Goal: Task Accomplishment & Management: Use online tool/utility

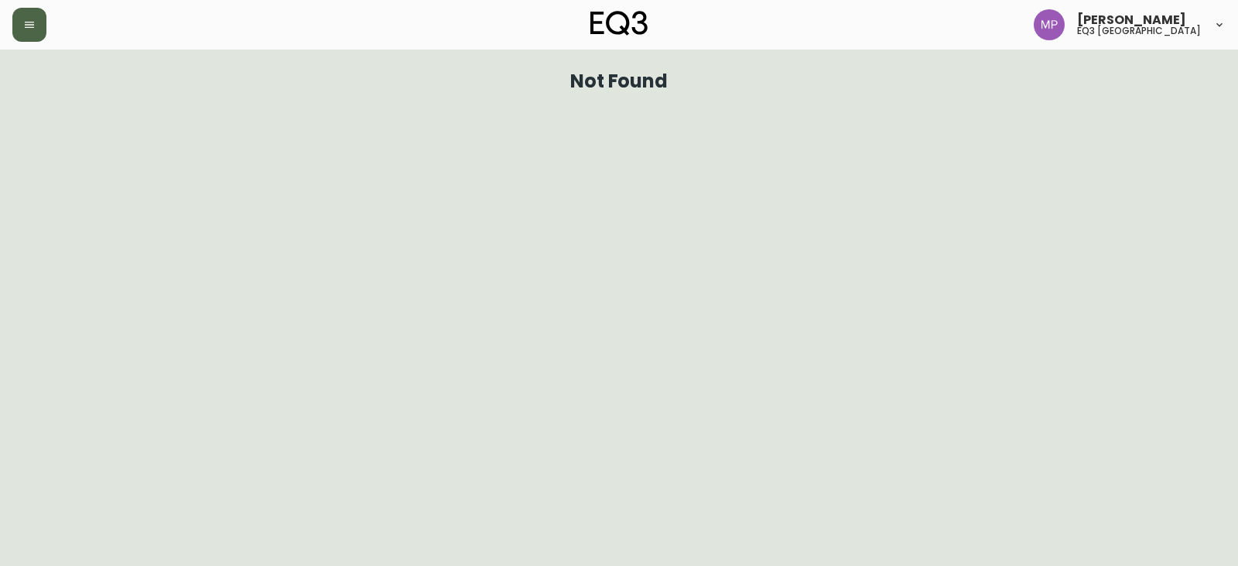
click at [28, 27] on icon "button" at bounding box center [29, 25] width 9 height 6
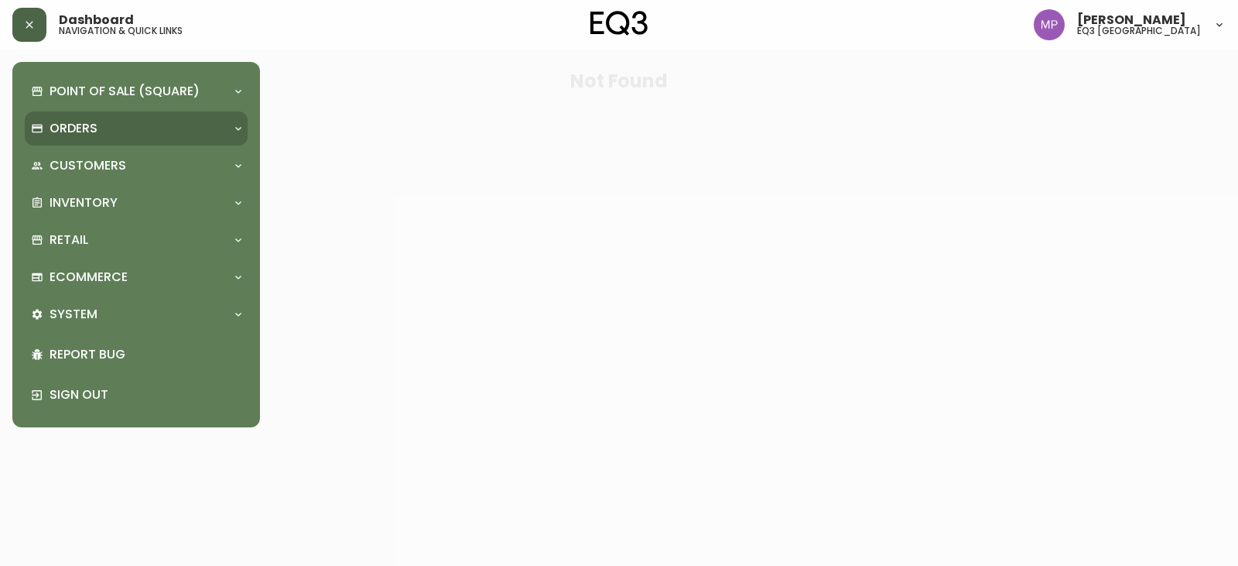
click at [103, 126] on div "Orders" at bounding box center [128, 128] width 195 height 17
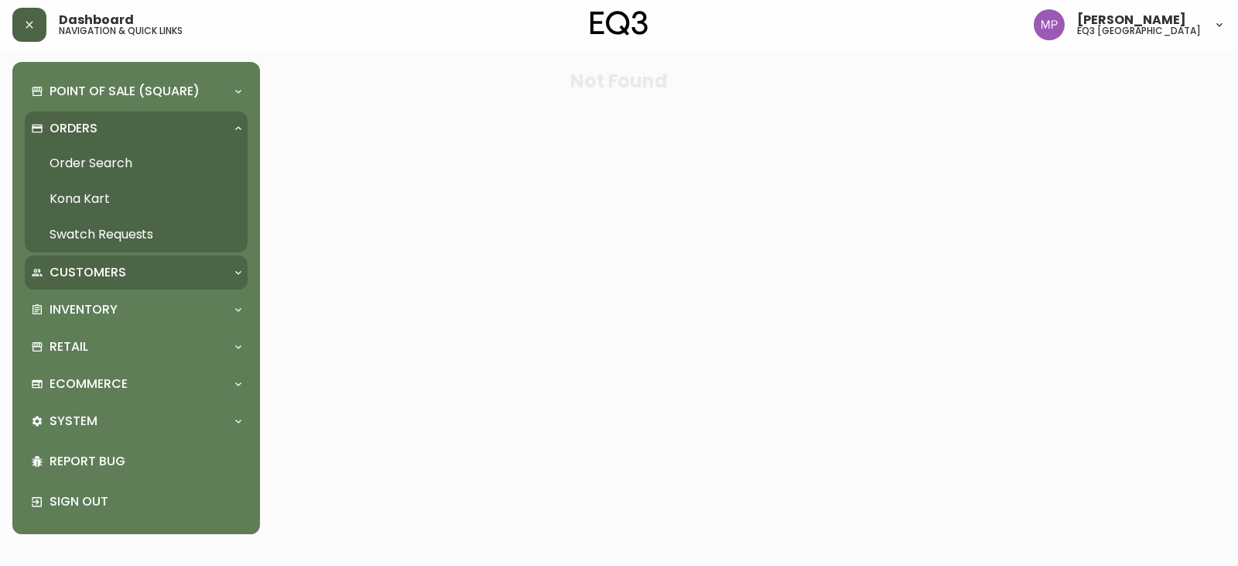
click at [104, 275] on p "Customers" at bounding box center [88, 272] width 77 height 17
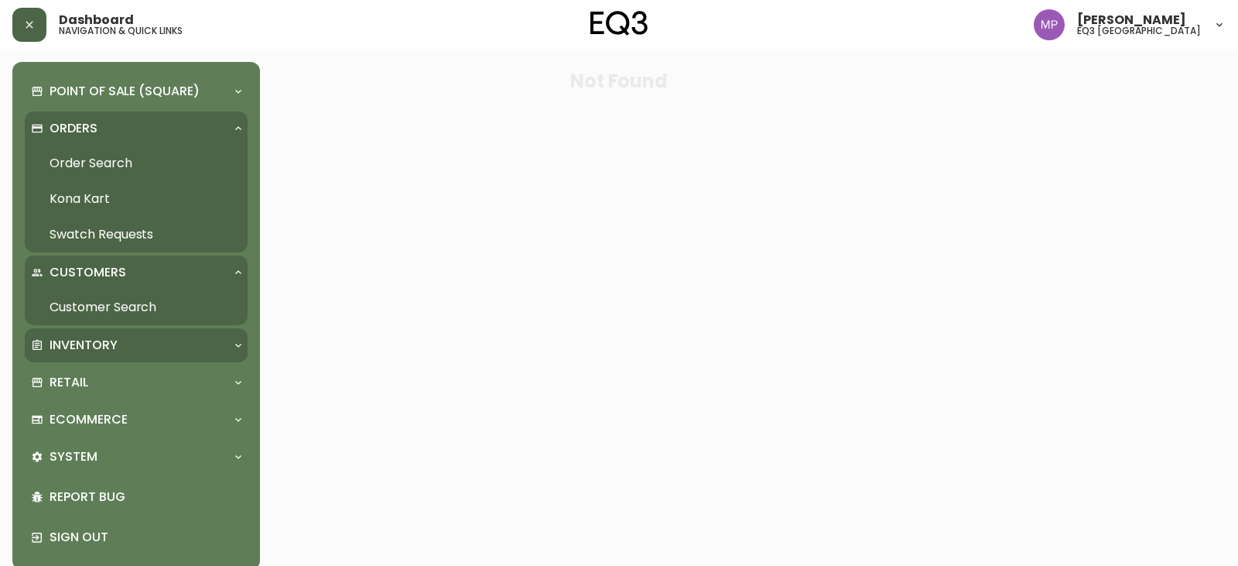
click at [106, 338] on p "Inventory" at bounding box center [84, 345] width 68 height 17
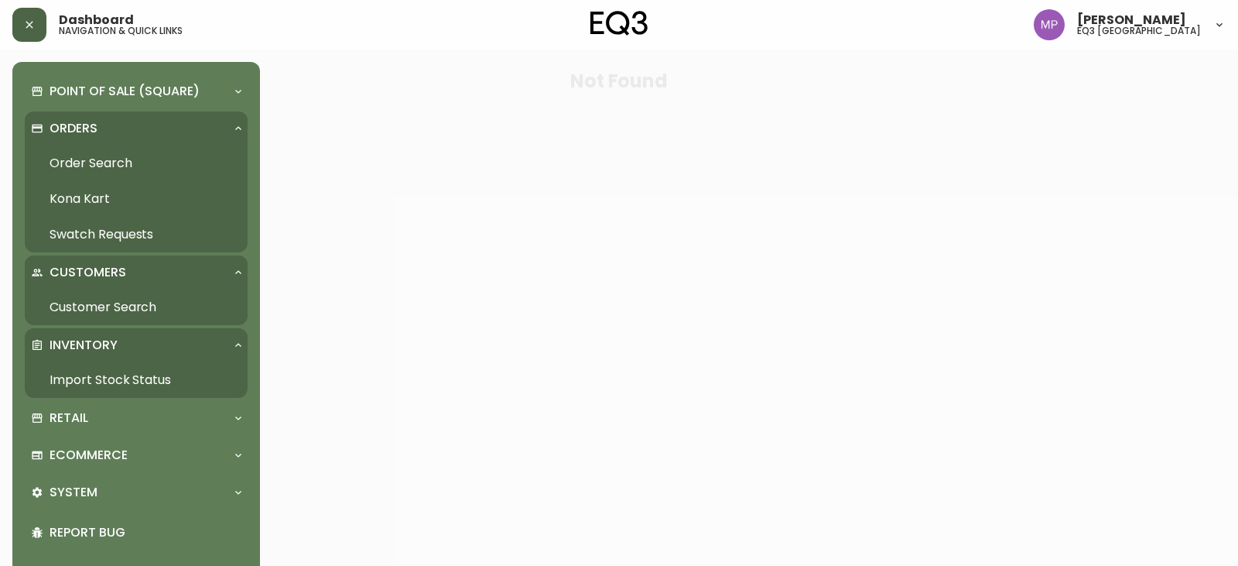
click at [104, 377] on link "Import Stock Status" at bounding box center [136, 380] width 223 height 36
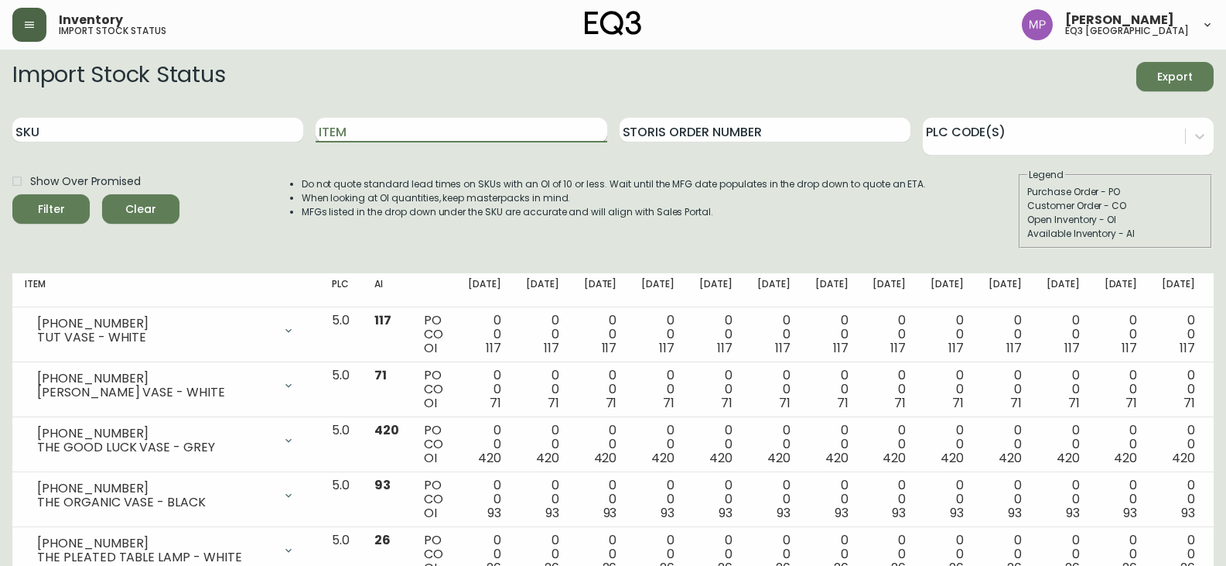
click at [429, 130] on input "Item" at bounding box center [461, 130] width 291 height 25
click at [194, 121] on input "SKU" at bounding box center [157, 130] width 291 height 25
click at [371, 133] on input "Item" at bounding box center [461, 130] width 291 height 25
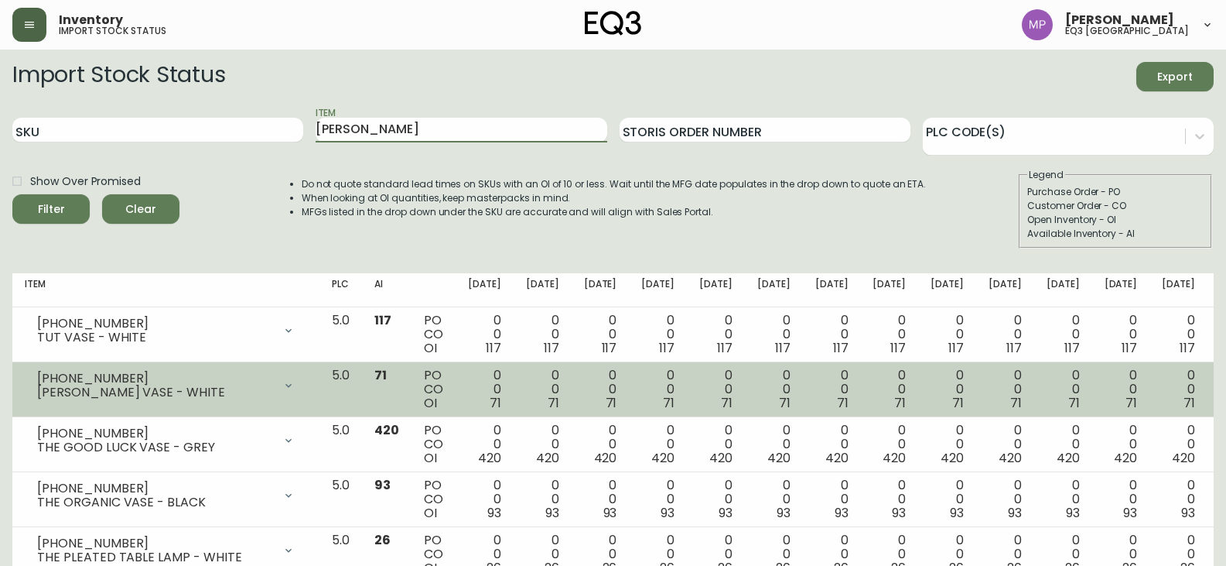
type input "[PERSON_NAME]"
click at [12, 194] on button "Filter" at bounding box center [50, 208] width 77 height 29
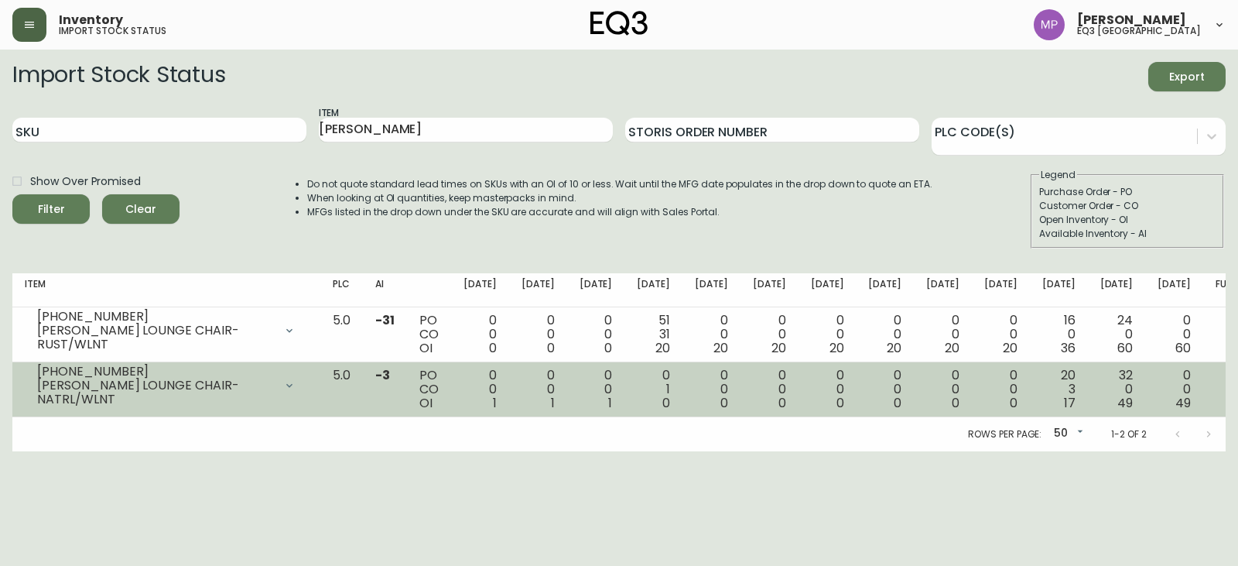
click at [159, 397] on div "[PERSON_NAME] LOUNGE CHAIR-NATRL/WLNT" at bounding box center [155, 392] width 237 height 28
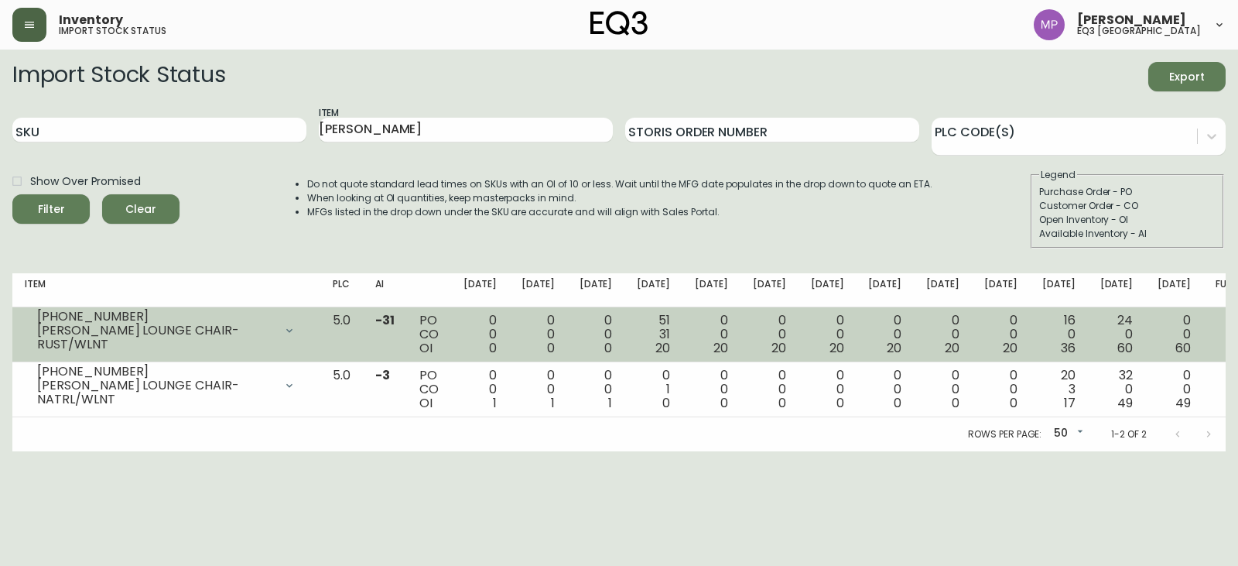
click at [363, 331] on td "5.0" at bounding box center [341, 334] width 43 height 55
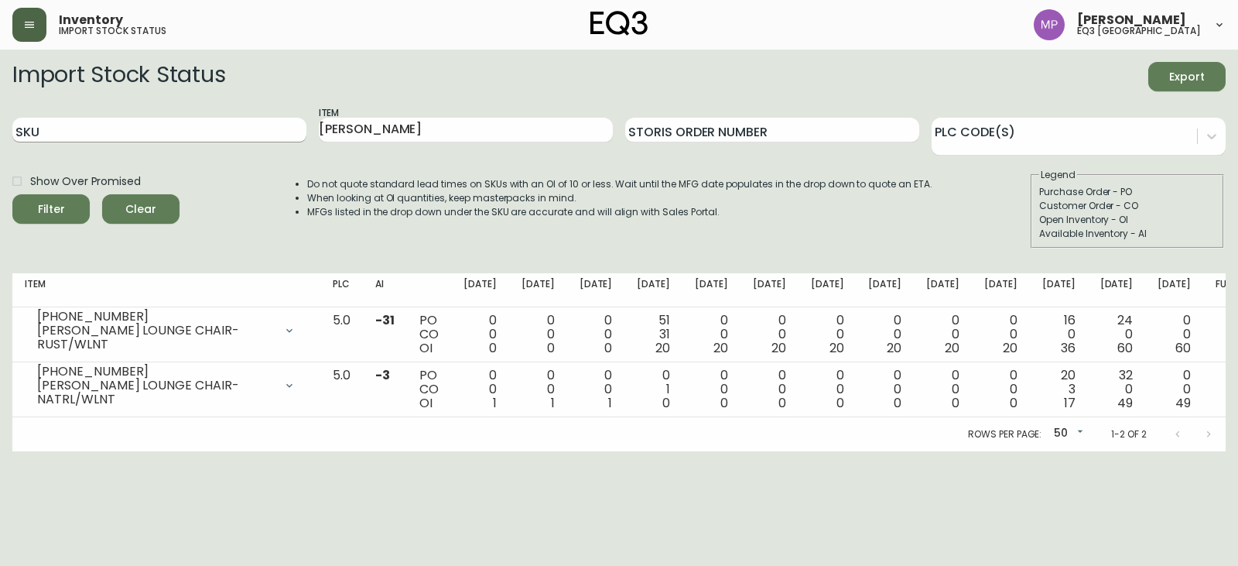
click at [176, 136] on input "SKU" at bounding box center [159, 130] width 294 height 25
type input "--"
click at [12, 194] on button "Filter" at bounding box center [50, 208] width 77 height 29
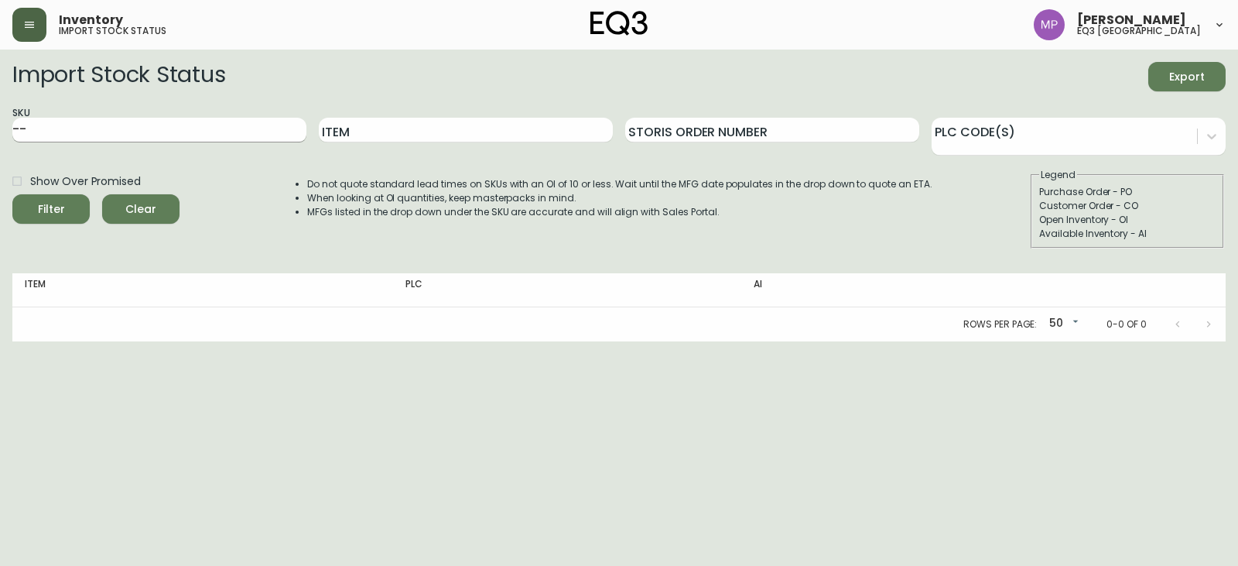
click at [165, 142] on div "SKU --" at bounding box center [159, 130] width 294 height 50
click at [150, 139] on input "--" at bounding box center [159, 130] width 294 height 25
type input "-"
type input "[PHONE_NUMBER]"
click at [12, 194] on button "Filter" at bounding box center [50, 208] width 77 height 29
